Goal: Task Accomplishment & Management: Use online tool/utility

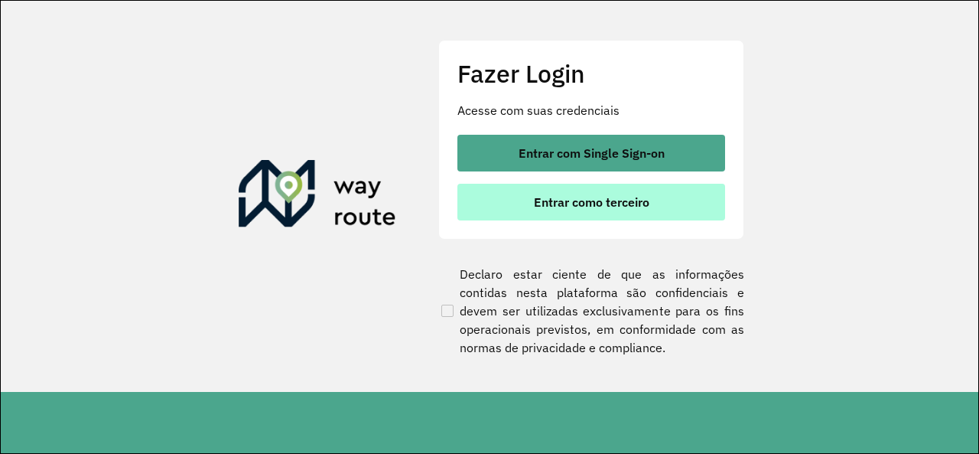
click at [633, 205] on span "Entrar como terceiro" at bounding box center [592, 202] width 116 height 12
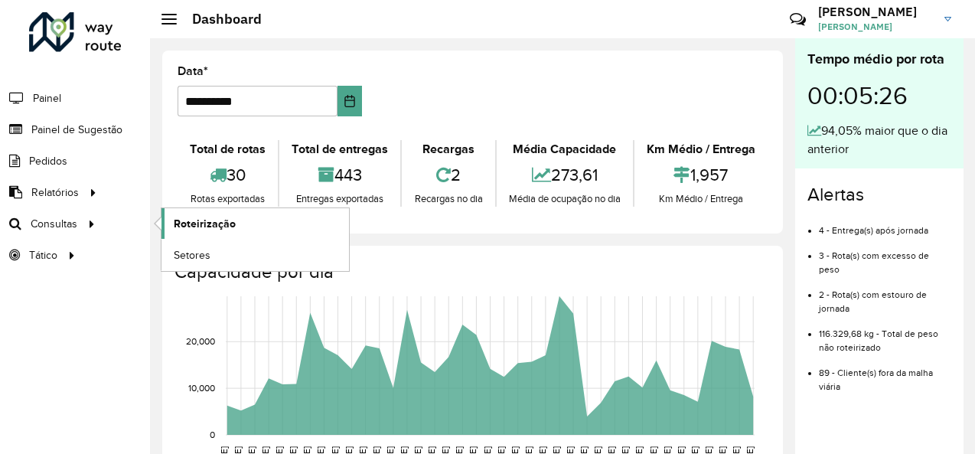
click at [220, 220] on span "Roteirização" at bounding box center [205, 224] width 62 height 16
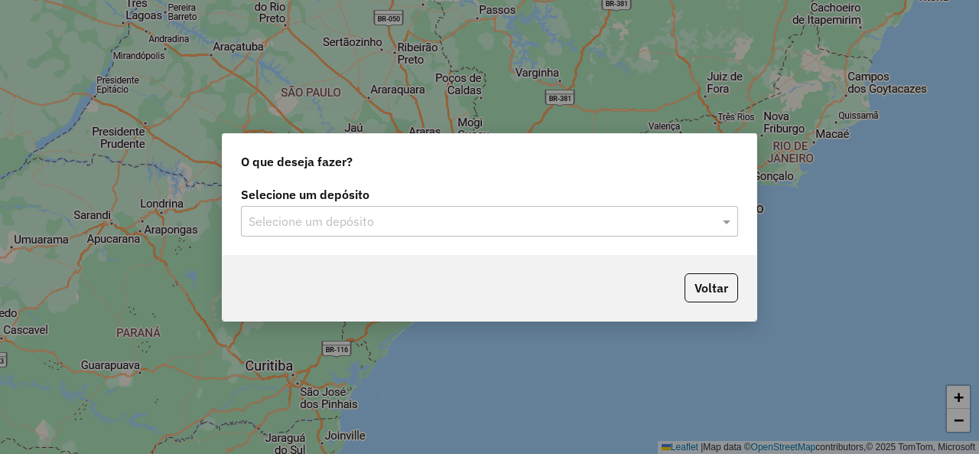
click at [557, 220] on input "text" at bounding box center [474, 222] width 451 height 18
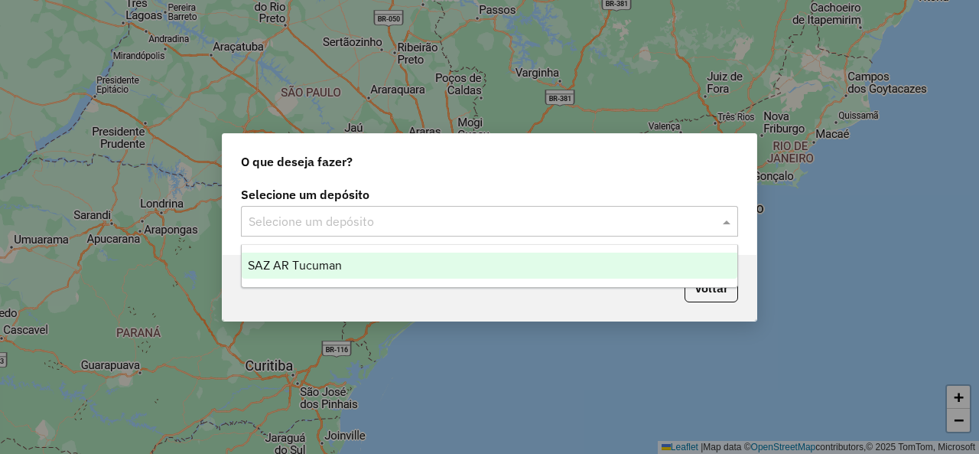
click at [355, 261] on div "SAZ AR Tucuman" at bounding box center [489, 265] width 495 height 26
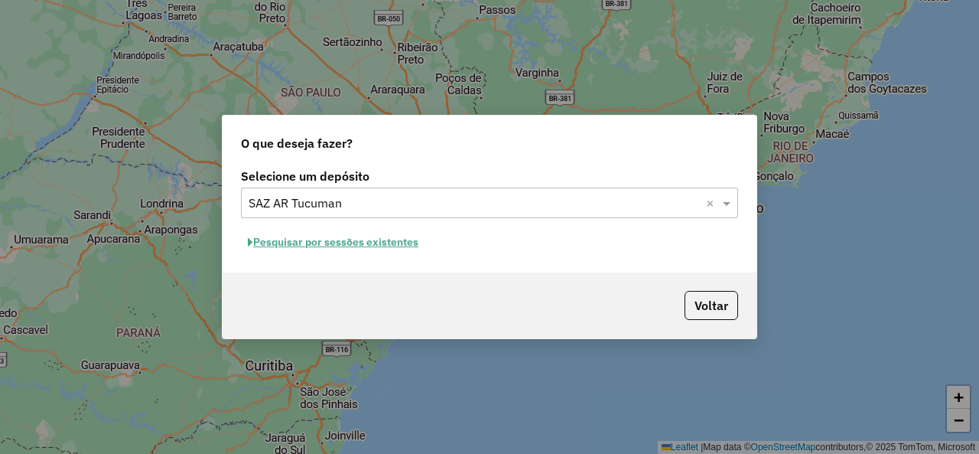
click at [367, 249] on button "Pesquisar por sessões existentes" at bounding box center [333, 242] width 184 height 24
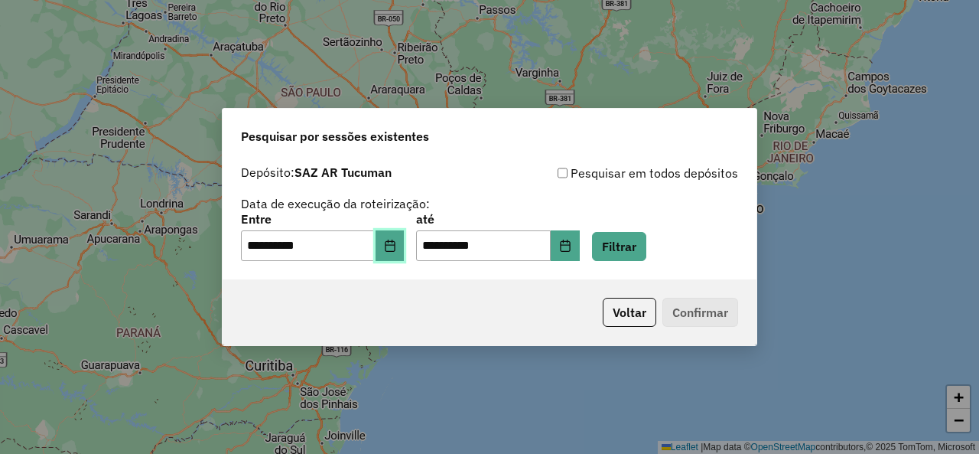
click at [393, 251] on button "Choose Date" at bounding box center [390, 245] width 29 height 31
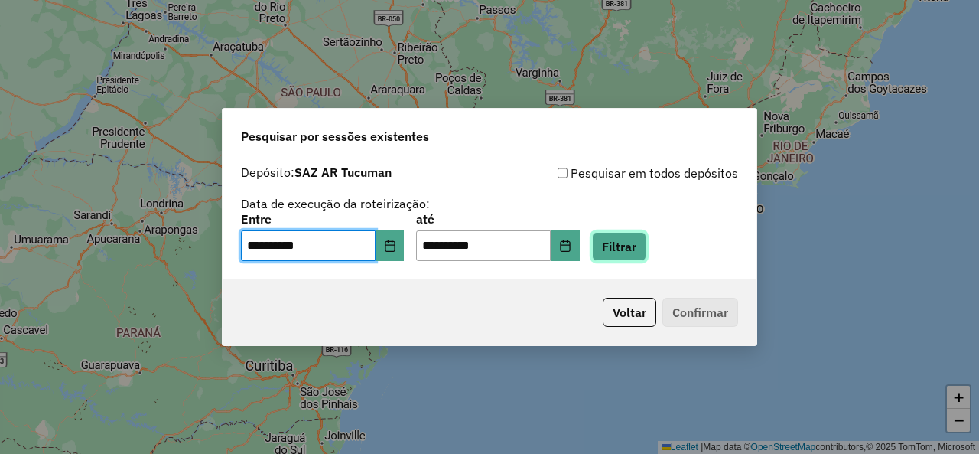
click at [625, 247] on button "Filtrar" at bounding box center [619, 246] width 54 height 29
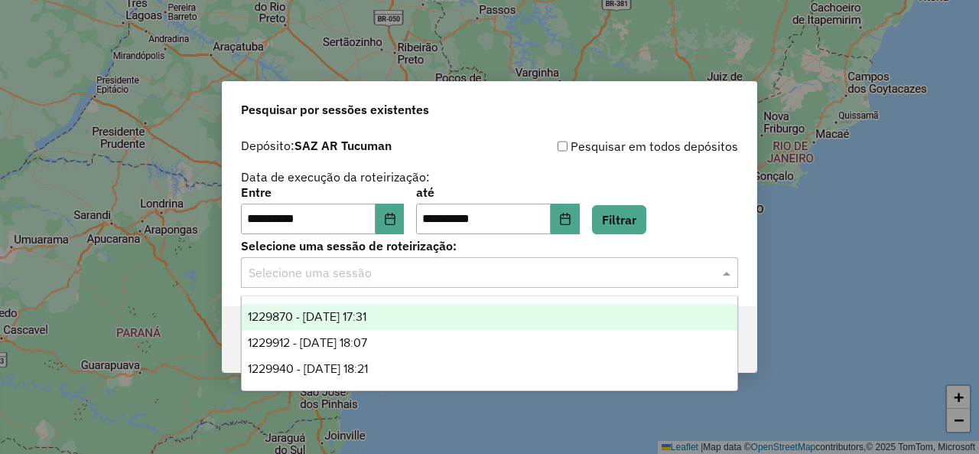
click at [424, 273] on input "text" at bounding box center [474, 273] width 451 height 18
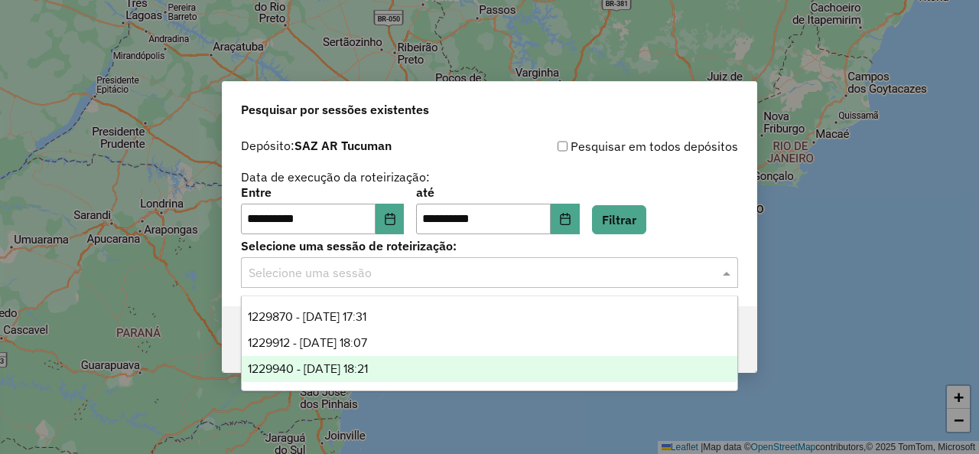
click at [361, 362] on span "1229940 - 15/08/2025 18:21" at bounding box center [308, 368] width 120 height 13
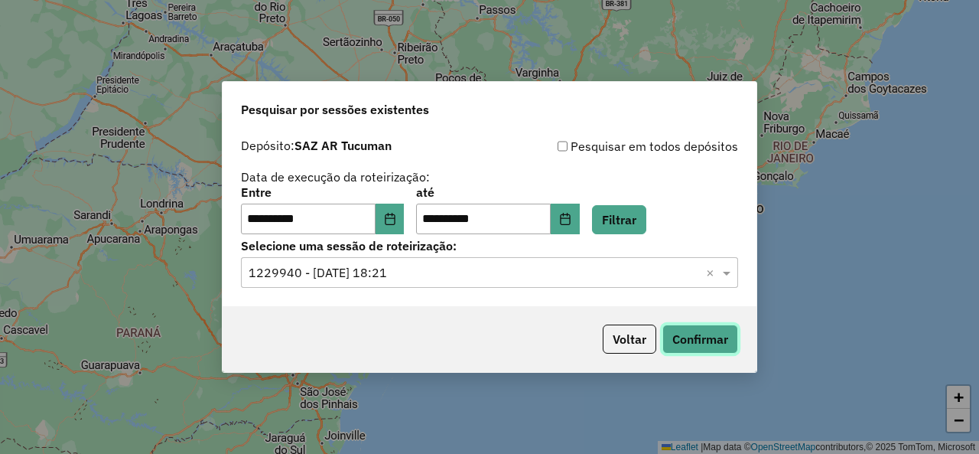
click at [690, 331] on button "Confirmar" at bounding box center [701, 338] width 76 height 29
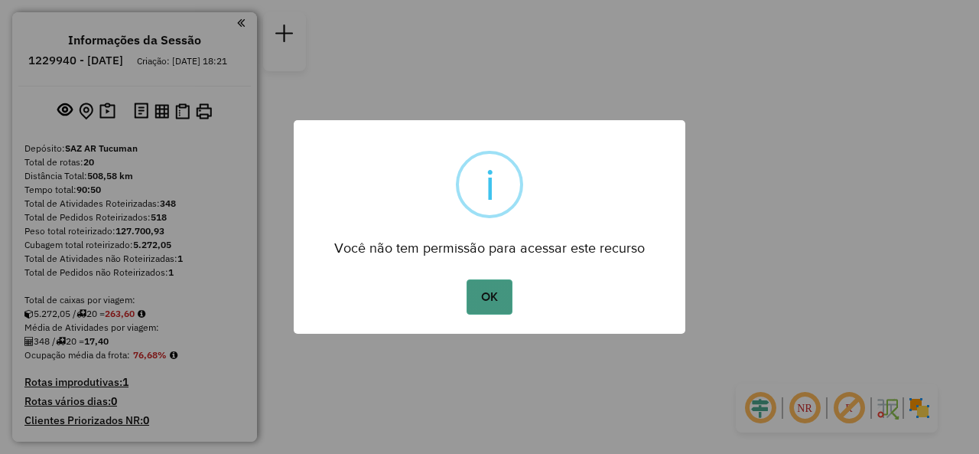
click at [490, 291] on button "OK" at bounding box center [489, 296] width 45 height 35
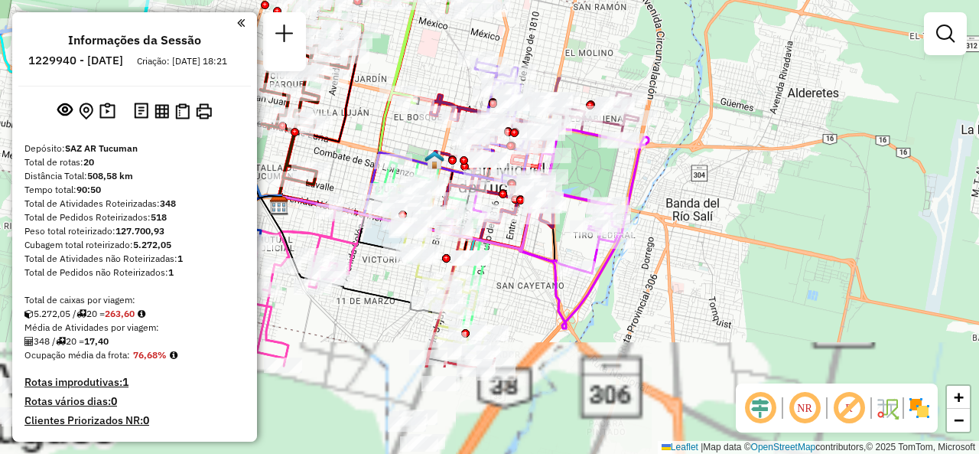
drag, startPoint x: 477, startPoint y: 284, endPoint x: 457, endPoint y: 119, distance: 165.8
click at [454, 156] on div at bounding box center [452, 160] width 8 height 8
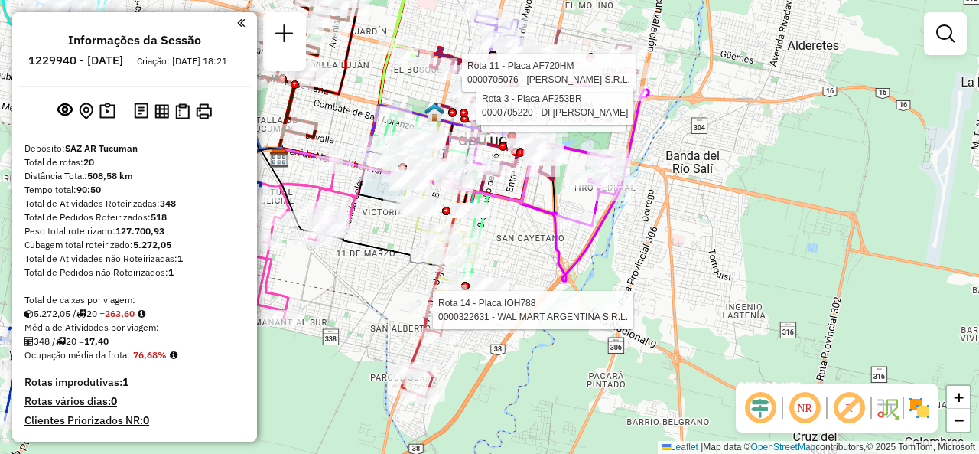
select select "**********"
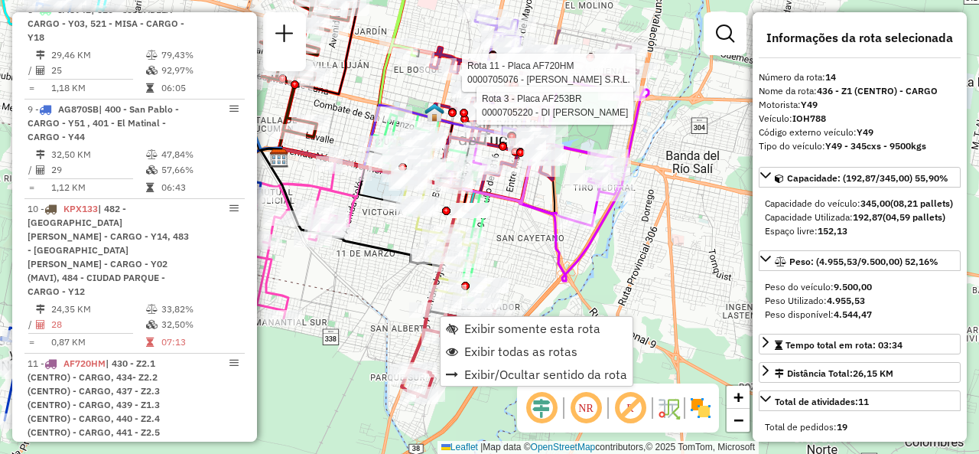
scroll to position [1930, 0]
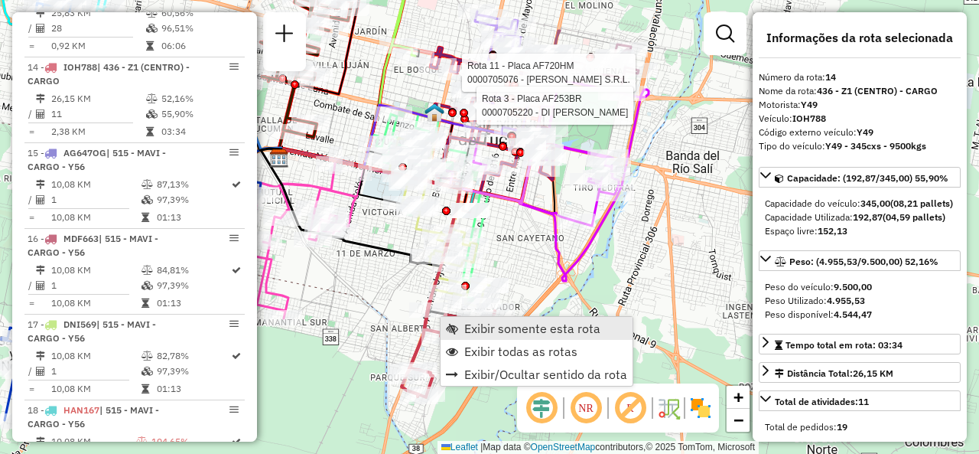
click at [461, 325] on link "Exibir somente esta rota" at bounding box center [537, 328] width 192 height 23
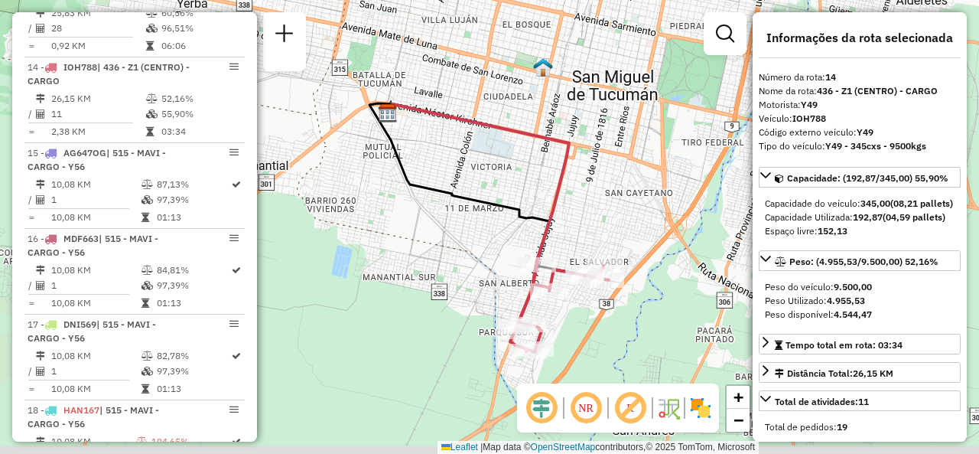
drag, startPoint x: 485, startPoint y: 252, endPoint x: 363, endPoint y: 206, distance: 130.7
click at [363, 207] on div "Janela de atendimento Grade de atendimento Capacidade Transportadoras Veículos …" at bounding box center [489, 227] width 979 height 454
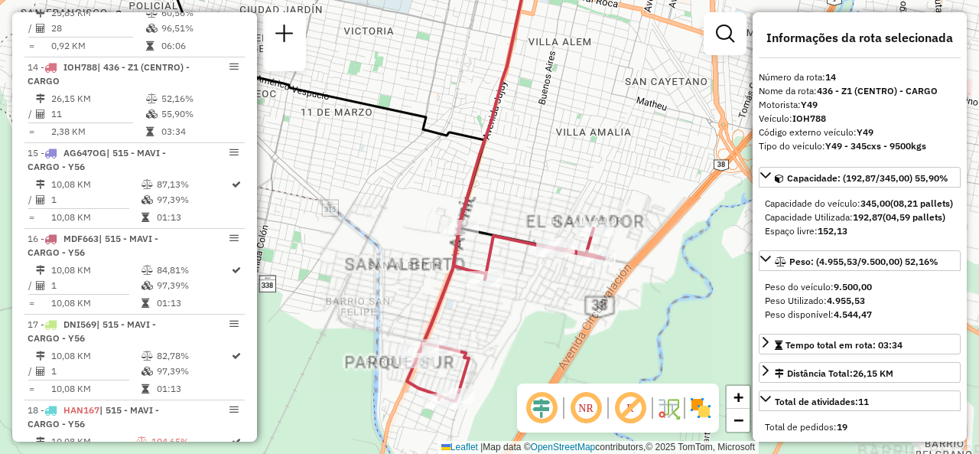
drag, startPoint x: 379, startPoint y: 199, endPoint x: 312, endPoint y: 78, distance: 138.4
click at [311, 94] on div "Janela de atendimento Grade de atendimento Capacidade Transportadoras Veículos …" at bounding box center [489, 227] width 979 height 454
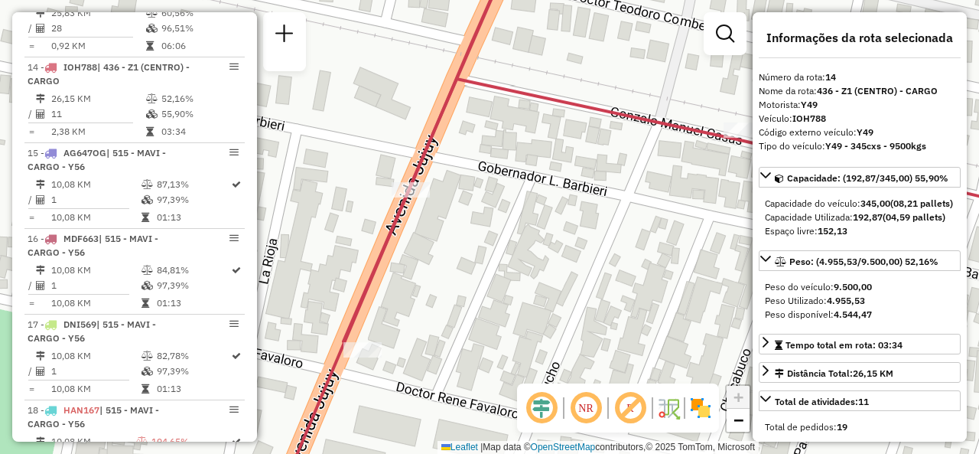
drag, startPoint x: 392, startPoint y: 275, endPoint x: 439, endPoint y: 239, distance: 59.1
click at [439, 239] on div "Janela de atendimento Grade de atendimento Capacidade Transportadoras Veículos …" at bounding box center [489, 227] width 979 height 454
